Goal: Task Accomplishment & Management: Complete application form

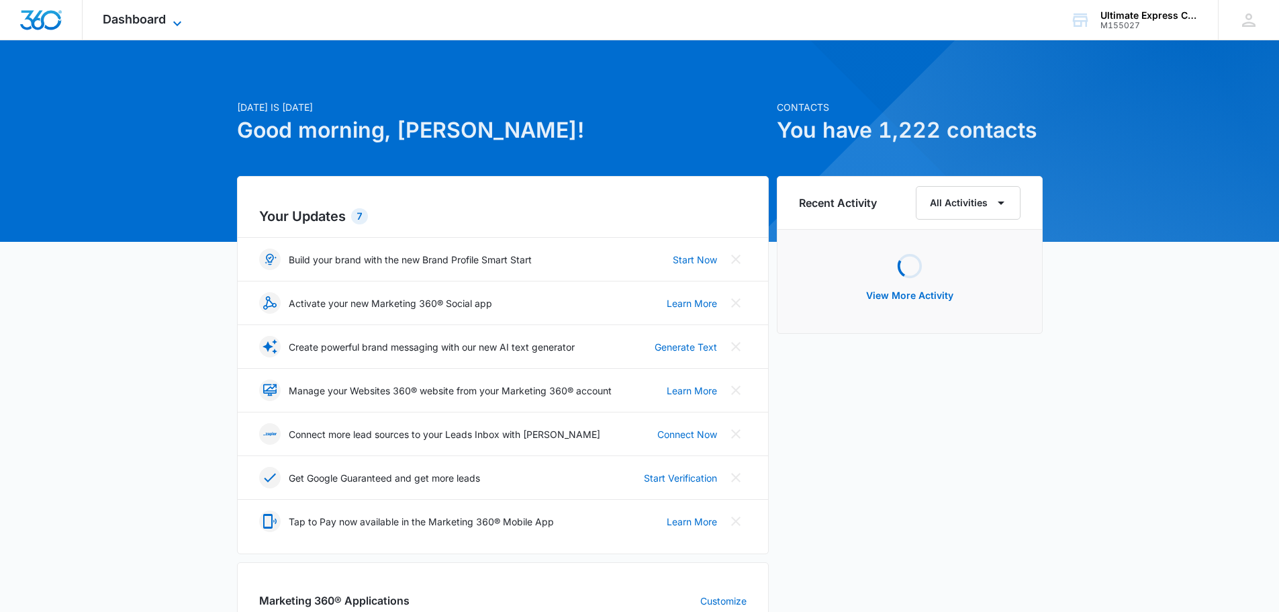
click at [156, 22] on span "Dashboard" at bounding box center [134, 19] width 63 height 14
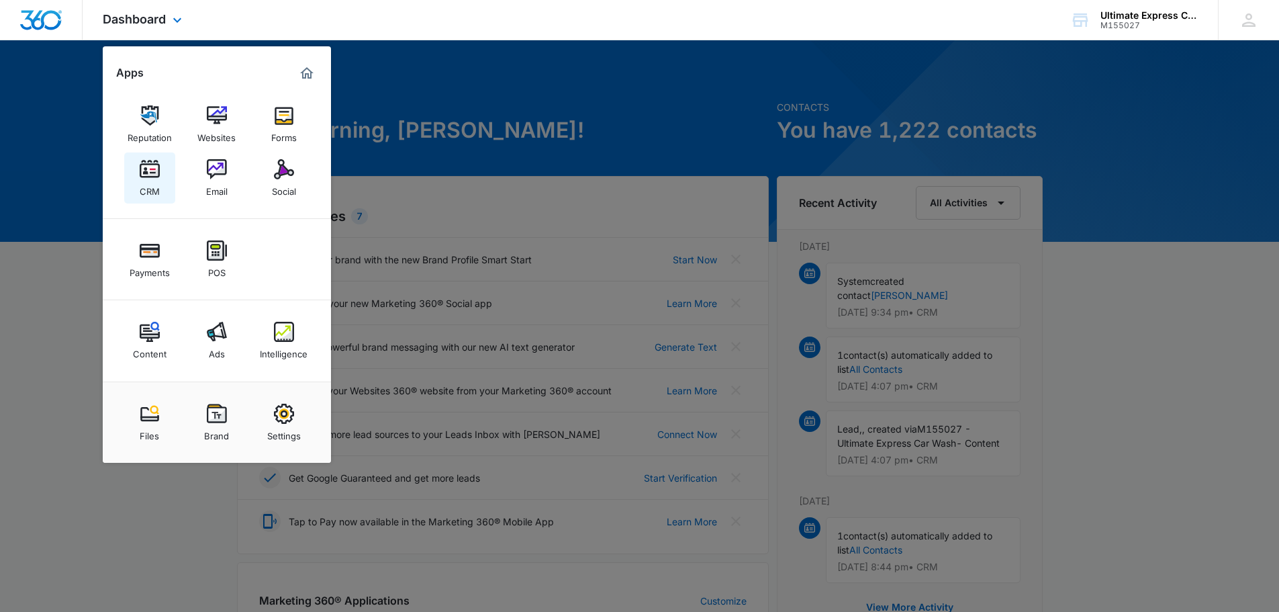
click at [148, 183] on div "CRM" at bounding box center [150, 187] width 20 height 17
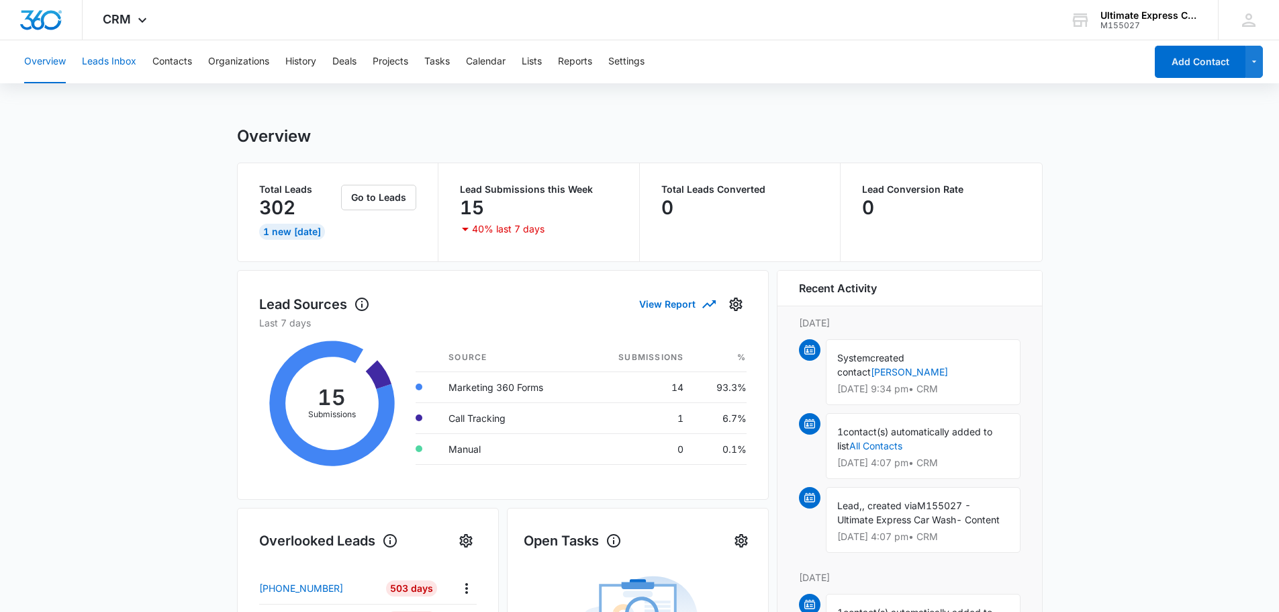
click at [129, 52] on button "Leads Inbox" at bounding box center [109, 61] width 54 height 43
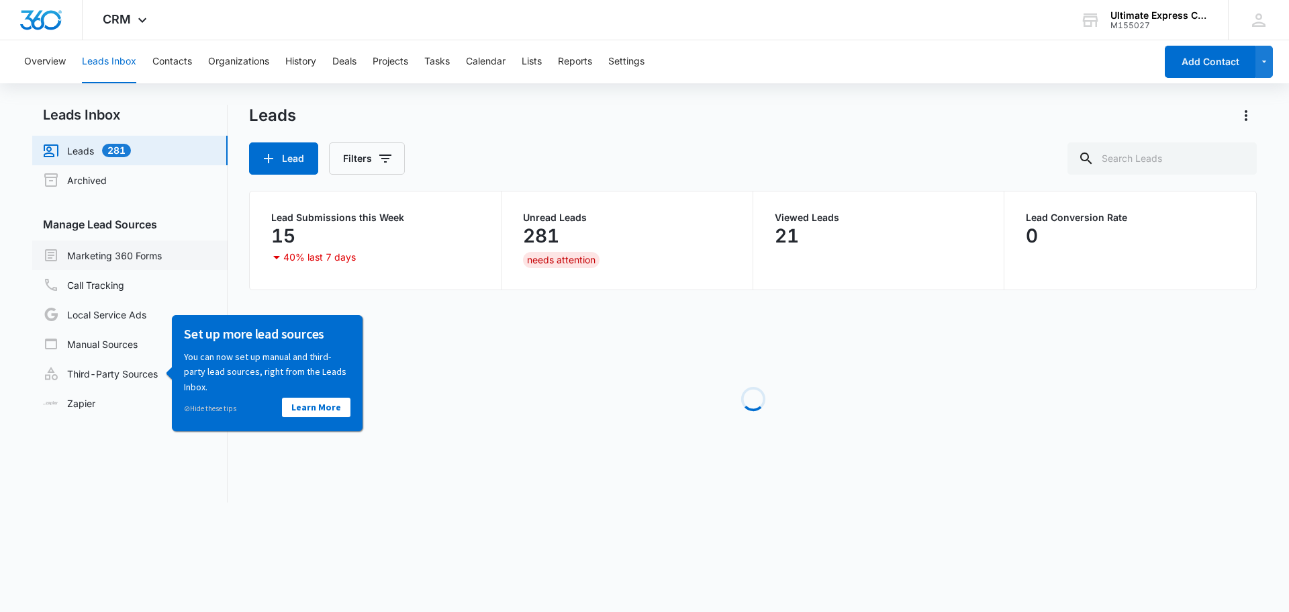
click at [127, 257] on link "Marketing 360 Forms" at bounding box center [102, 255] width 119 height 16
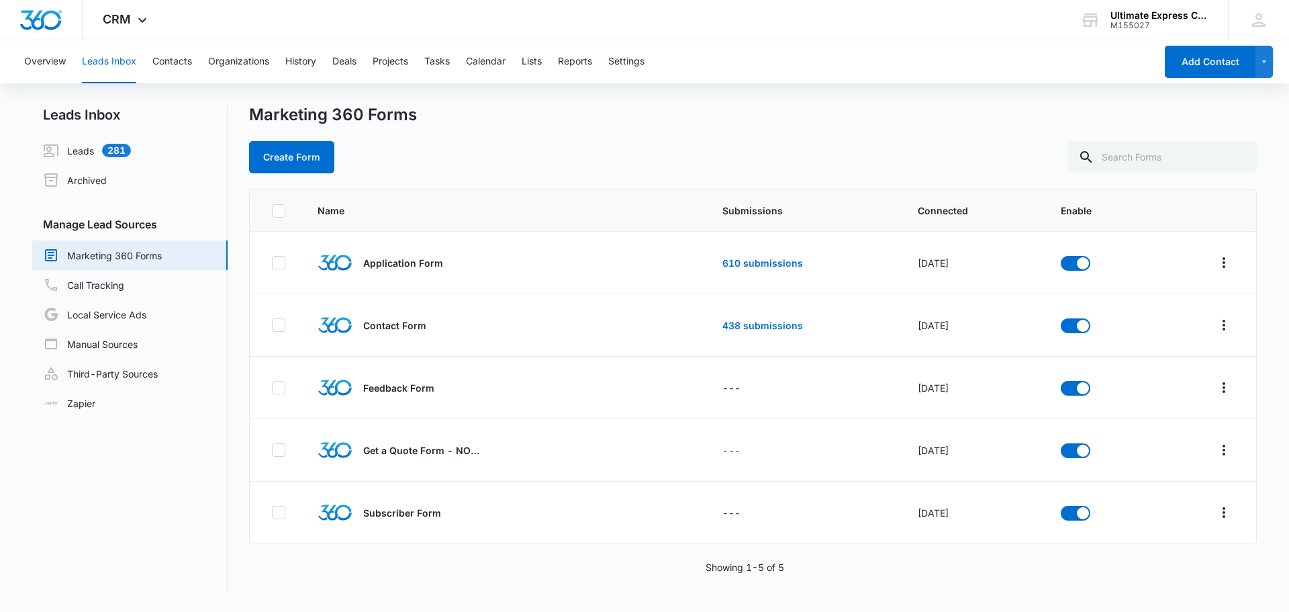
click at [777, 135] on div "Marketing 360 Forms Create Form" at bounding box center [753, 139] width 1008 height 68
click at [827, 166] on div "Create Form" at bounding box center [753, 157] width 1008 height 32
click at [770, 265] on link "610 submissions" at bounding box center [763, 262] width 81 height 11
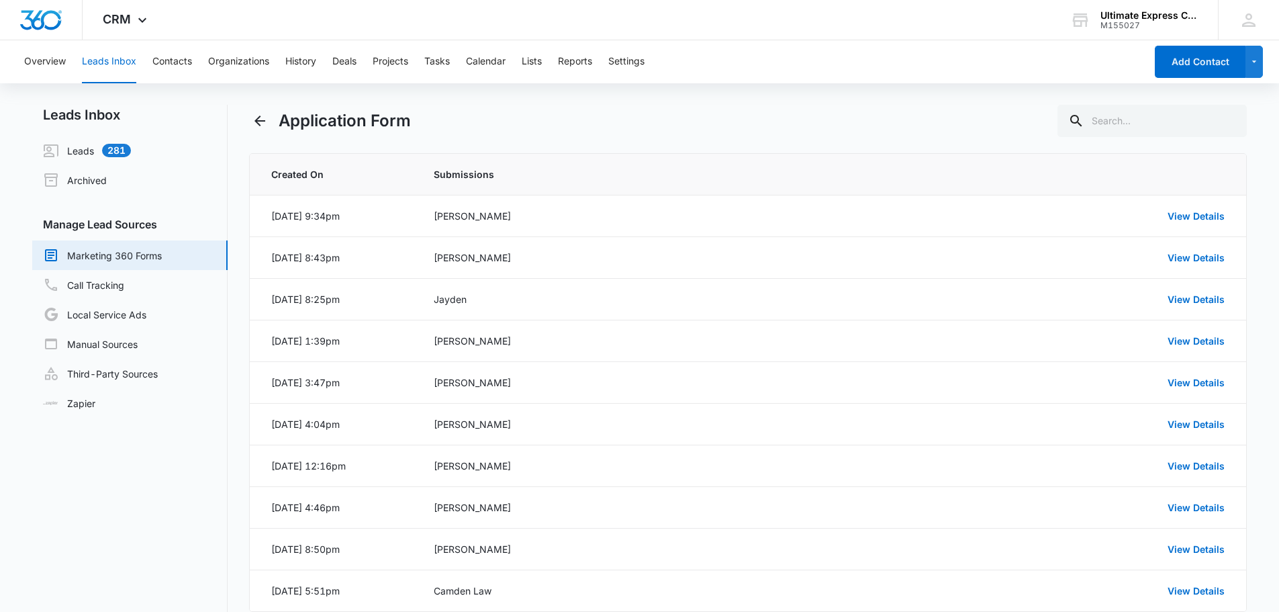
click at [643, 107] on div "Application Form" at bounding box center [748, 121] width 999 height 32
click at [1195, 213] on link "View Details" at bounding box center [1196, 215] width 57 height 11
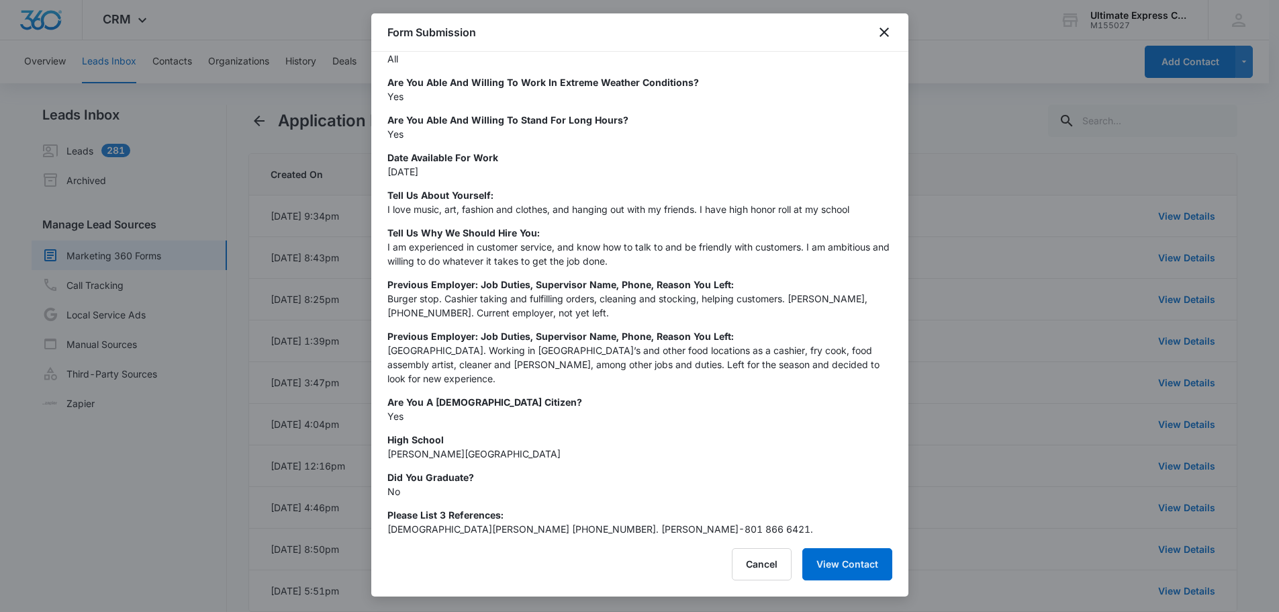
scroll to position [370, 0]
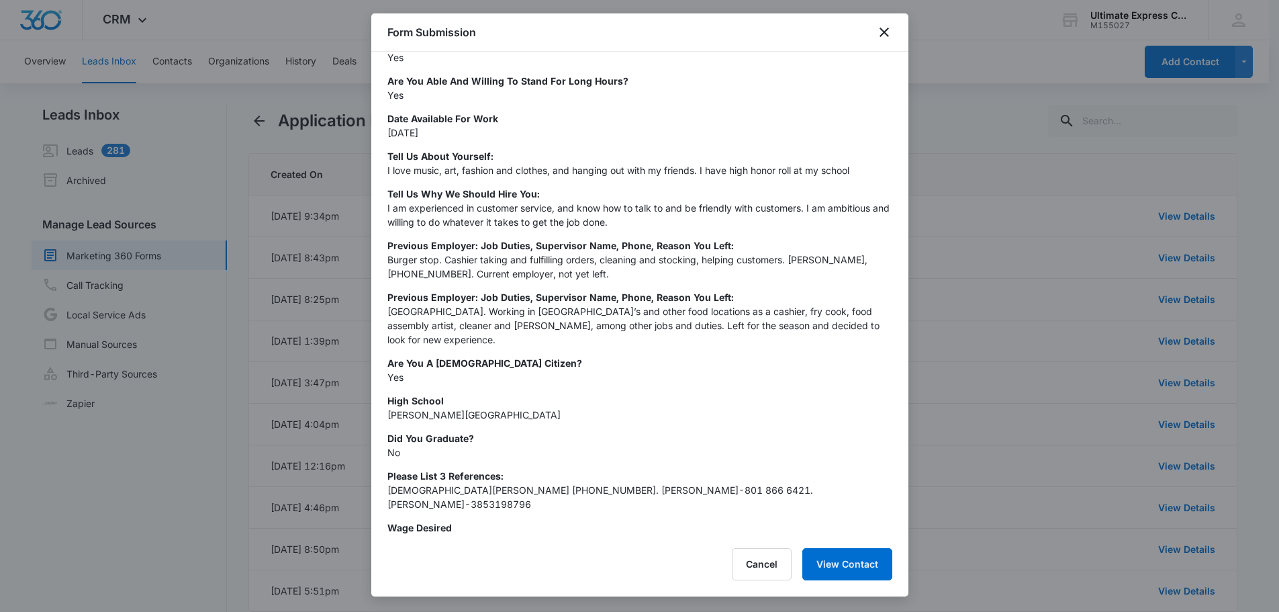
click at [938, 131] on div at bounding box center [639, 306] width 1279 height 612
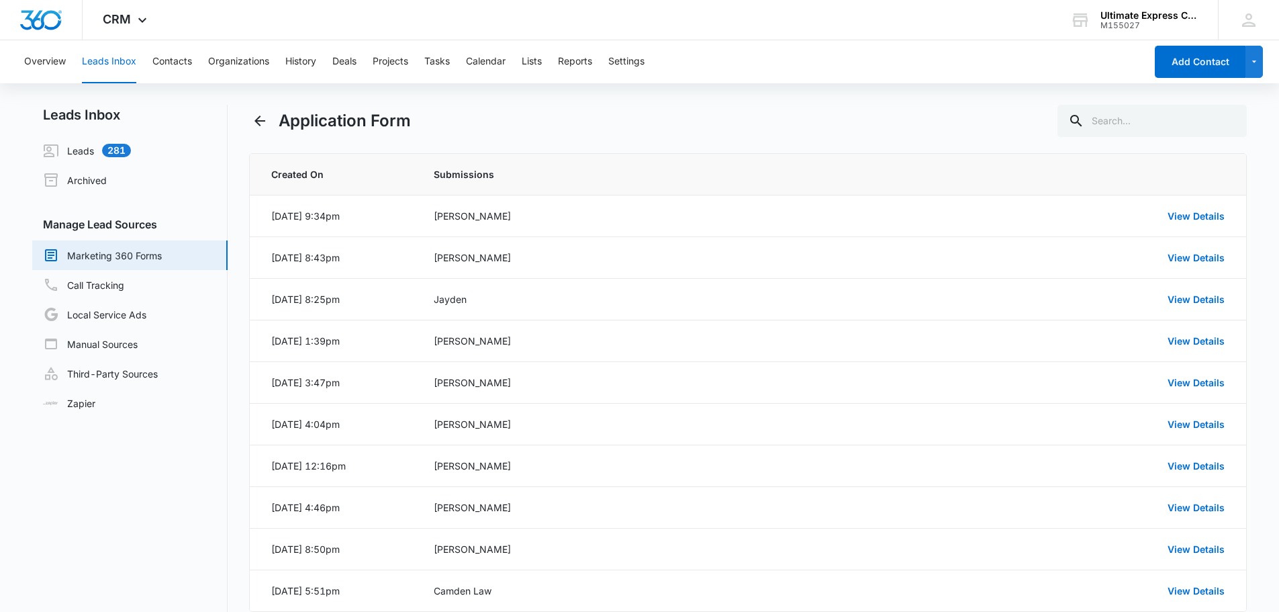
click at [940, 116] on div "Application Form" at bounding box center [748, 121] width 999 height 32
